Goal: Find specific page/section: Find specific page/section

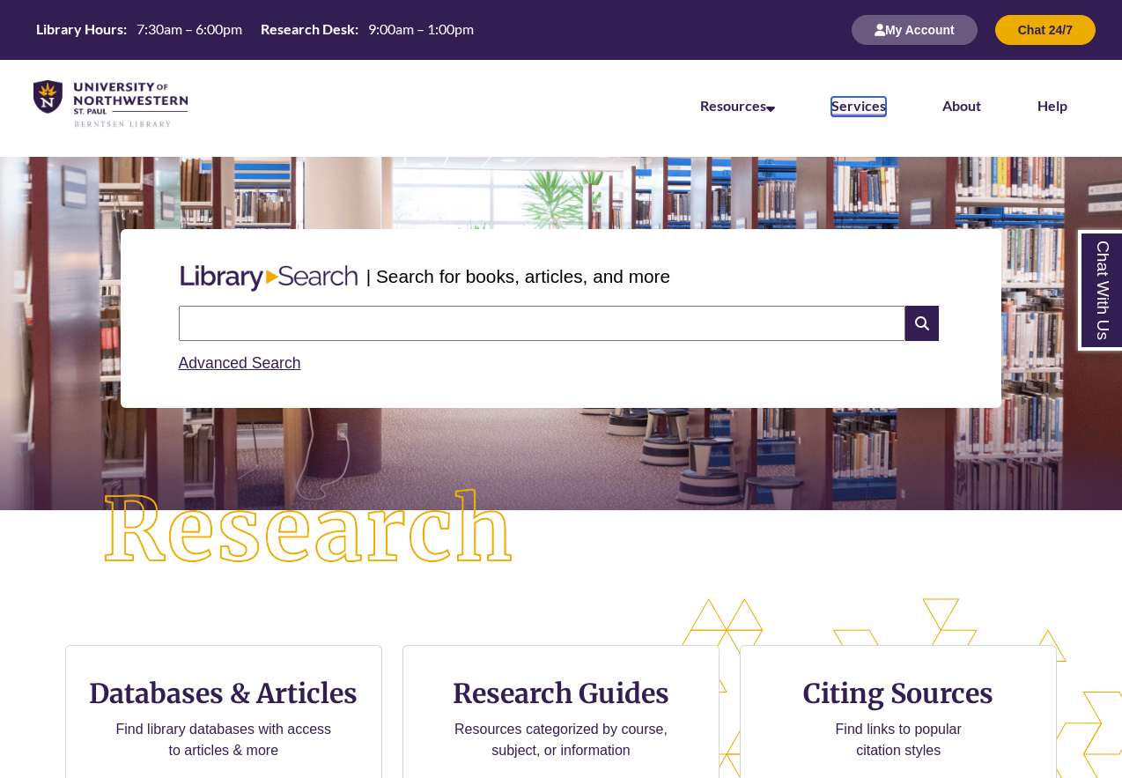
click at [866, 106] on link "Services" at bounding box center [859, 106] width 55 height 19
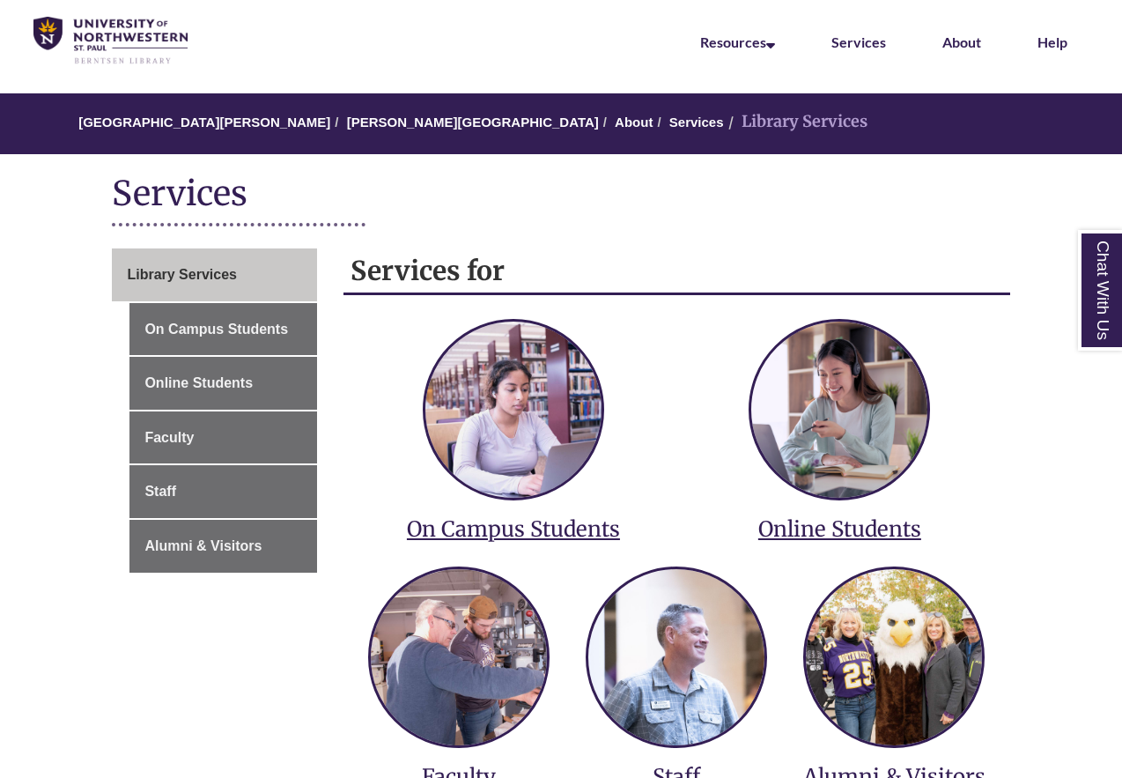
scroll to position [264, 0]
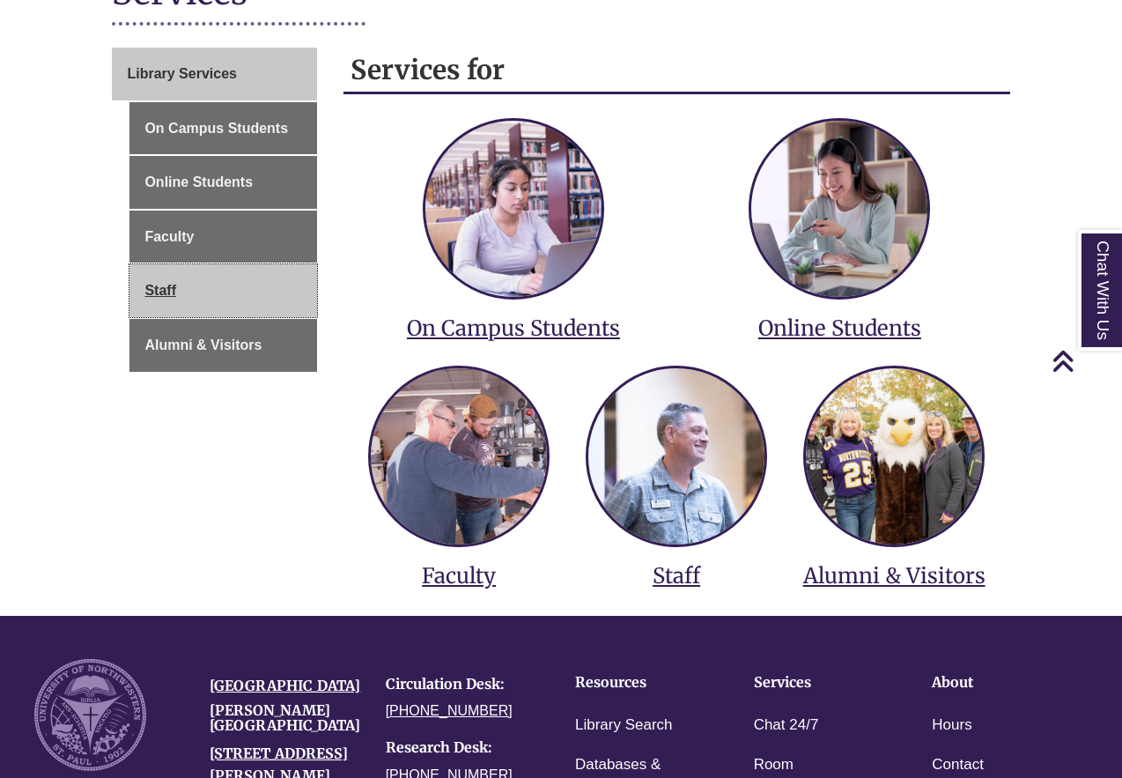
click at [287, 293] on link "Staff" at bounding box center [223, 290] width 187 height 53
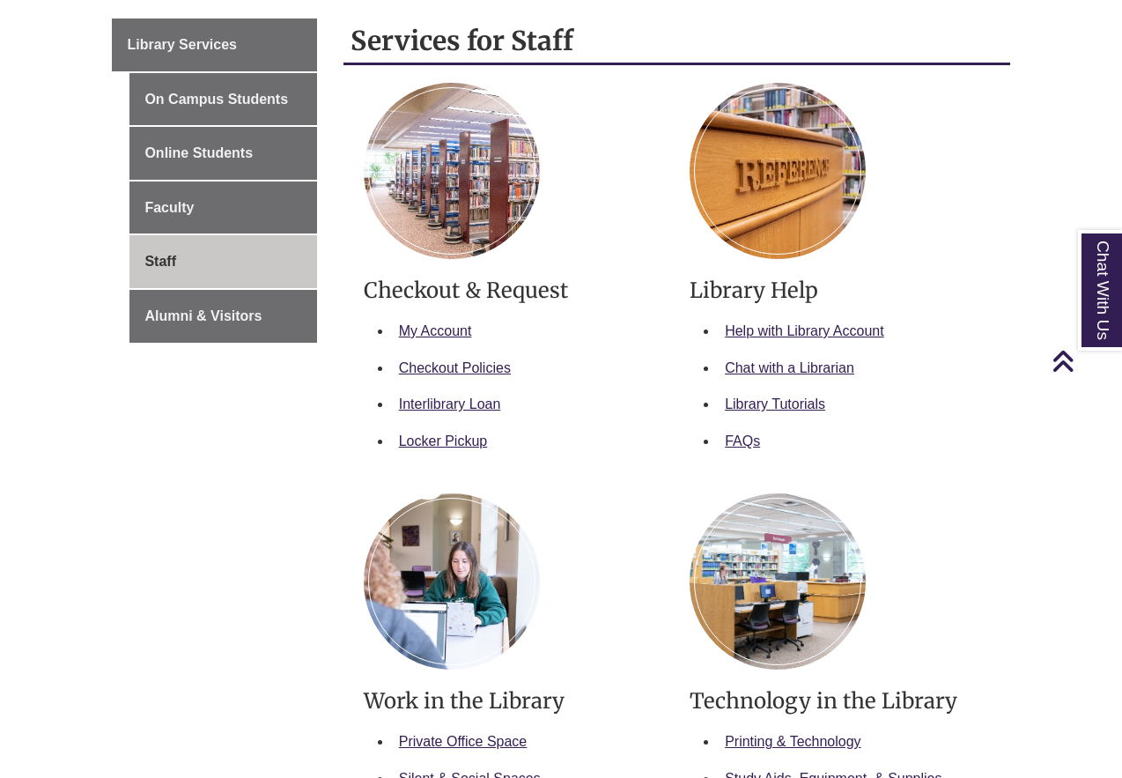
scroll to position [264, 0]
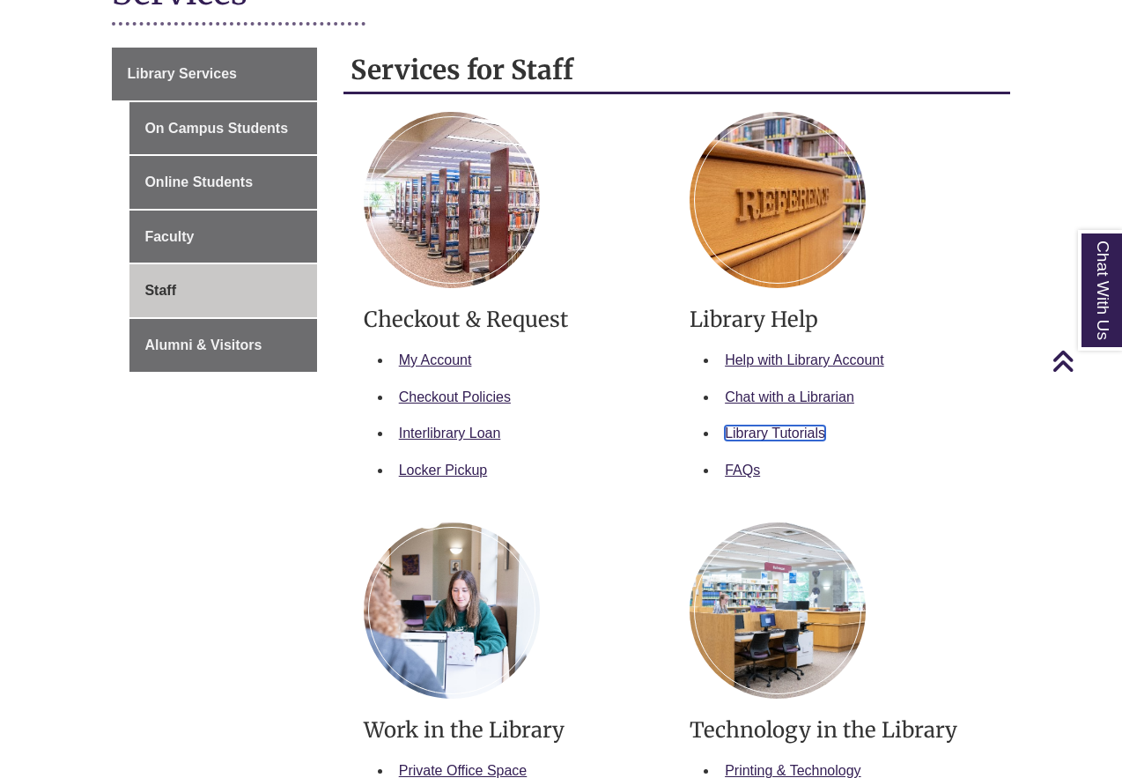
click at [787, 433] on link "Library Tutorials" at bounding box center [775, 433] width 100 height 15
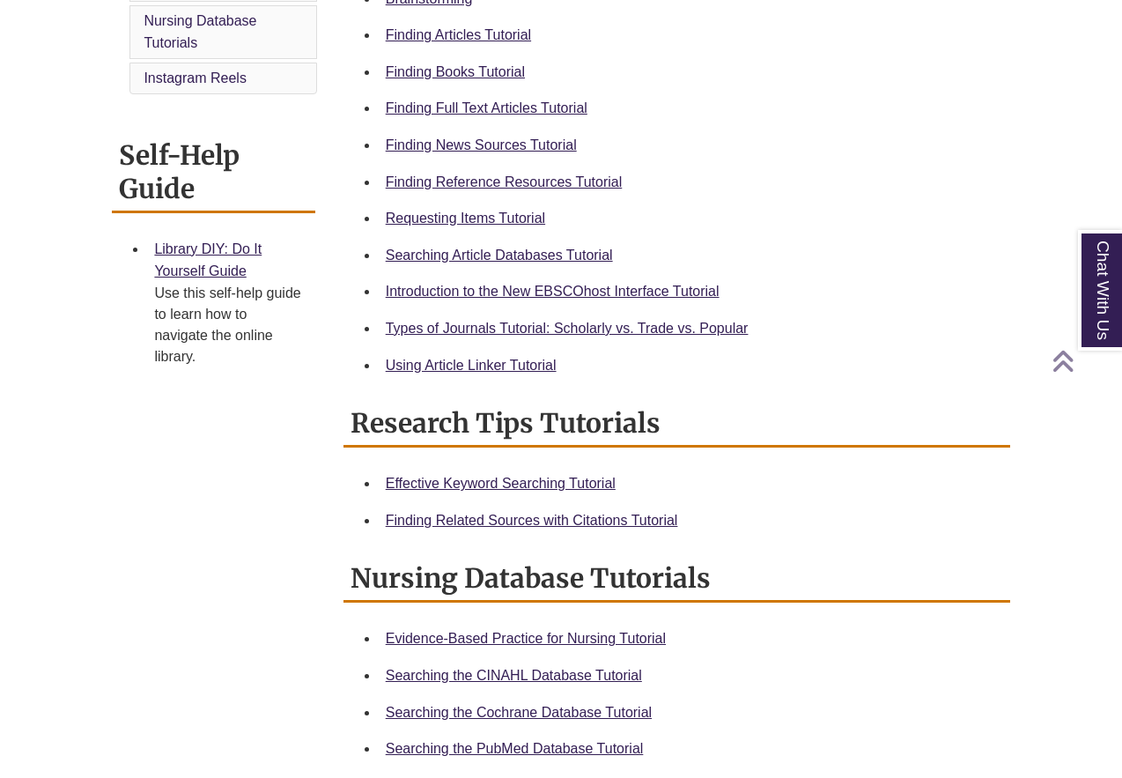
scroll to position [617, 0]
click at [158, 480] on div "Home Video Tutorials Research Tips Tutorials Nursing Database Tutorials Instagr…" at bounding box center [561, 400] width 924 height 1045
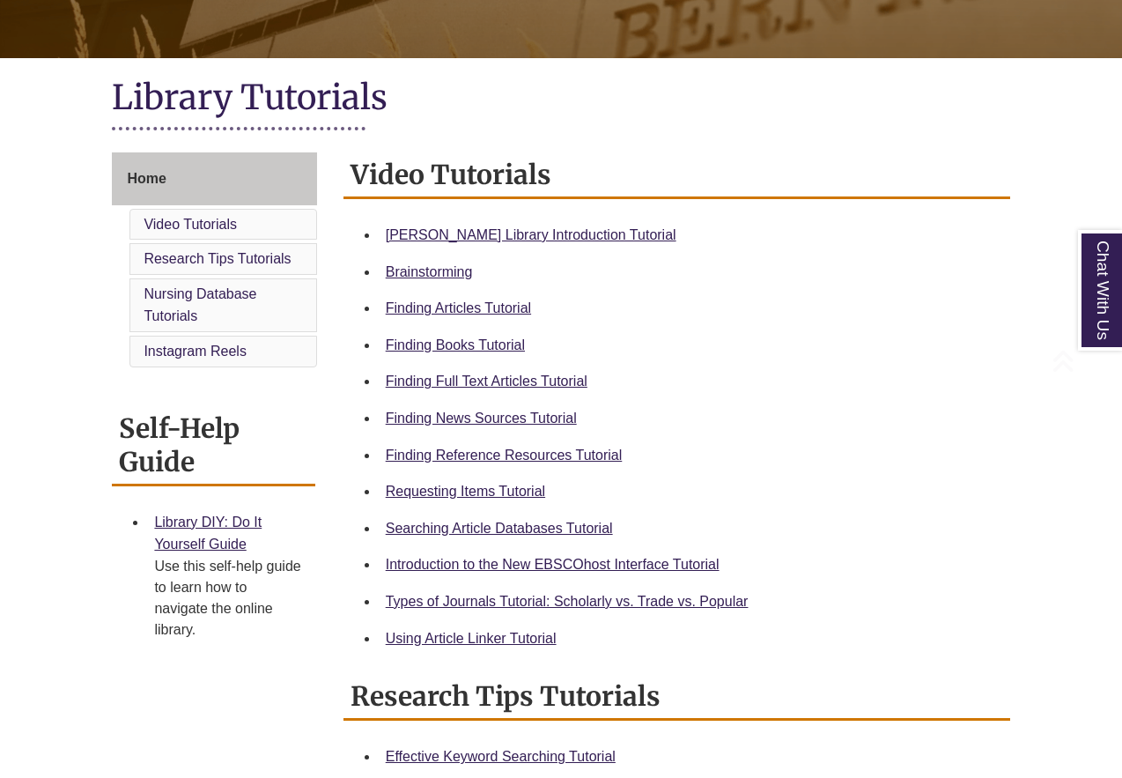
scroll to position [352, 0]
